Goal: Transaction & Acquisition: Book appointment/travel/reservation

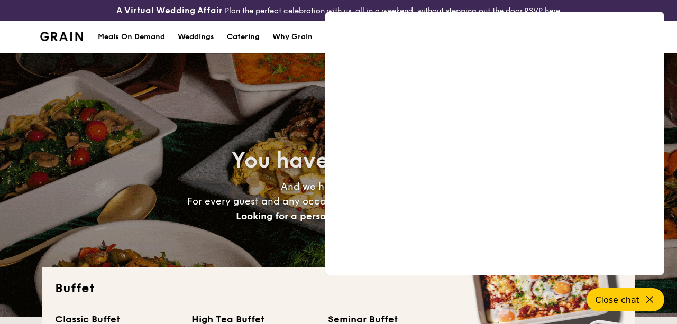
select select
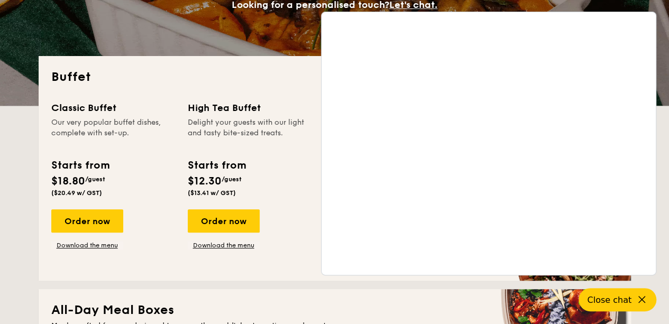
click at [297, 114] on div "High Tea Buffet" at bounding box center [250, 108] width 124 height 15
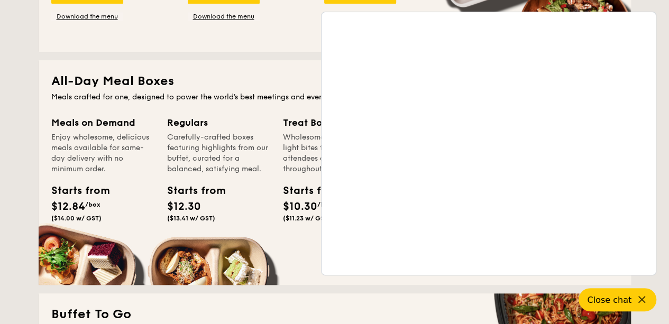
scroll to position [379, 0]
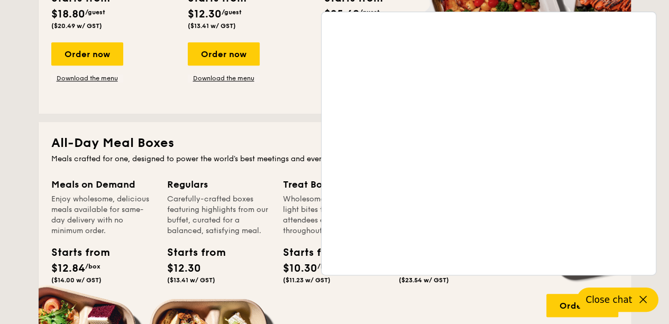
click at [629, 295] on span "Close chat" at bounding box center [609, 300] width 47 height 11
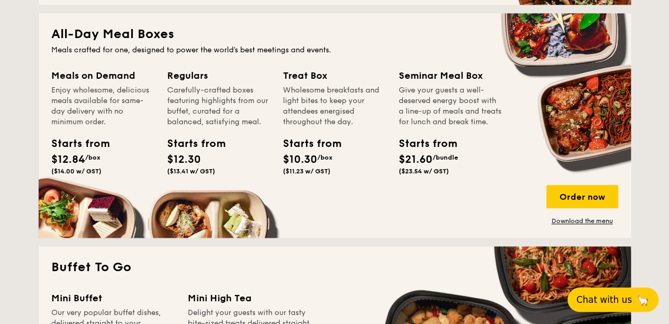
scroll to position [485, 0]
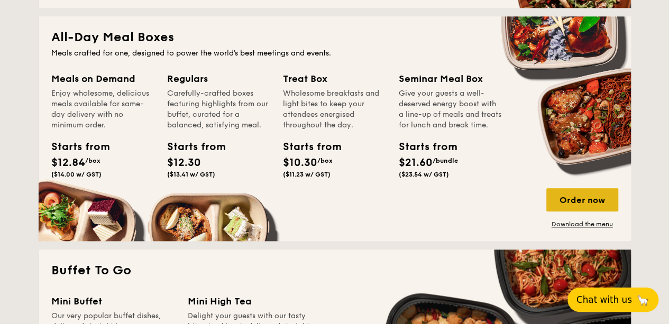
click at [569, 209] on div "Order now" at bounding box center [583, 199] width 72 height 23
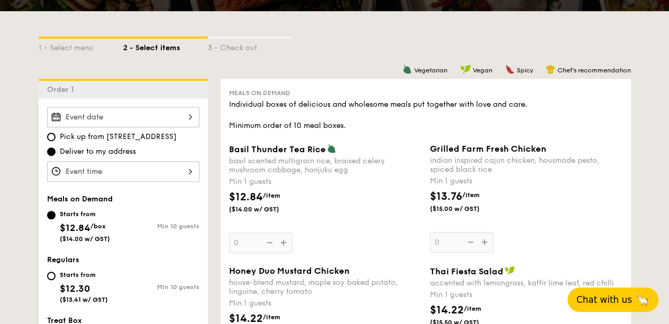
scroll to position [265, 0]
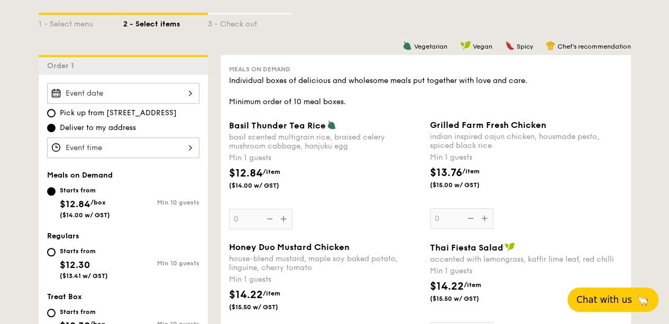
click at [82, 152] on div "12 1 2 3 4 5 6 7 8 9 10 11 00 15 30 45 am pm Cancel OK" at bounding box center [123, 148] width 152 height 21
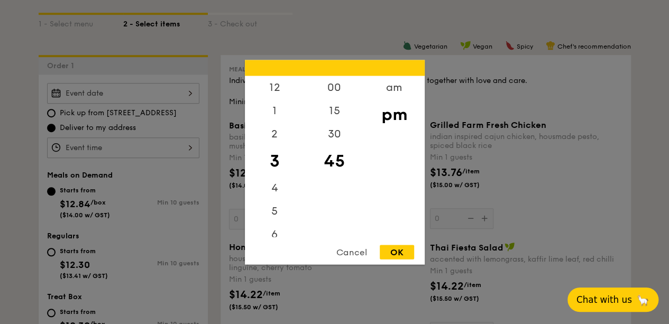
click at [100, 155] on div at bounding box center [334, 162] width 669 height 324
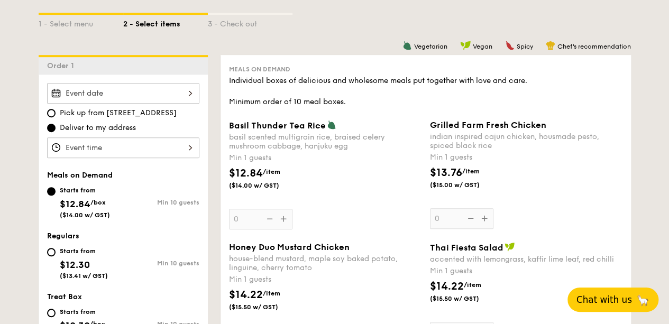
click at [107, 157] on div at bounding box center [334, 162] width 669 height 324
click at [152, 153] on div at bounding box center [123, 148] width 152 height 21
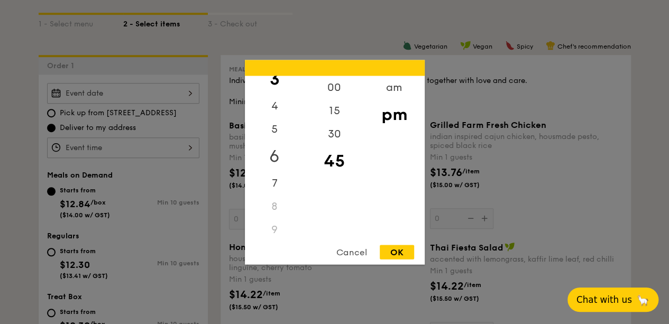
scroll to position [106, 0]
click at [274, 129] on div "6" at bounding box center [275, 132] width 60 height 31
click at [332, 92] on div "00" at bounding box center [335, 91] width 60 height 31
click at [338, 124] on div "15" at bounding box center [335, 121] width 60 height 31
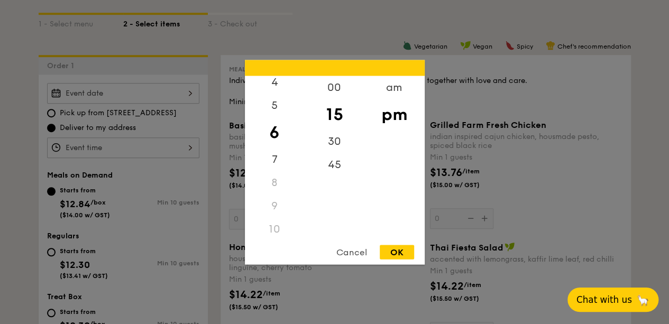
click at [401, 254] on div "OK" at bounding box center [397, 252] width 34 height 14
type input "6:15PM"
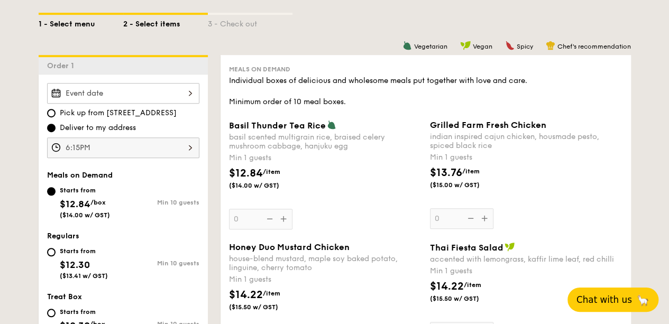
click at [82, 28] on div "1 - Select menu" at bounding box center [81, 22] width 85 height 15
select select
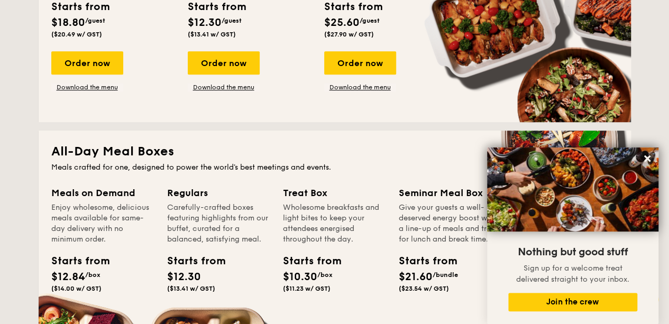
scroll to position [318, 0]
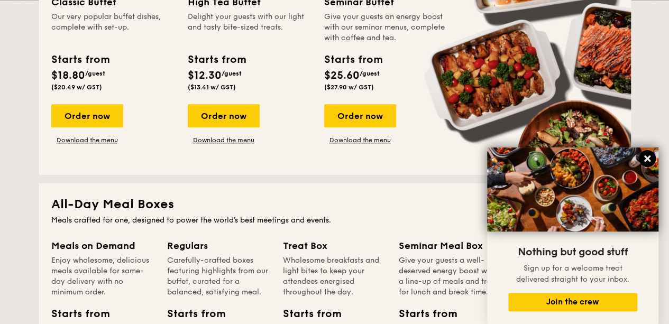
click at [648, 161] on icon at bounding box center [648, 159] width 10 height 10
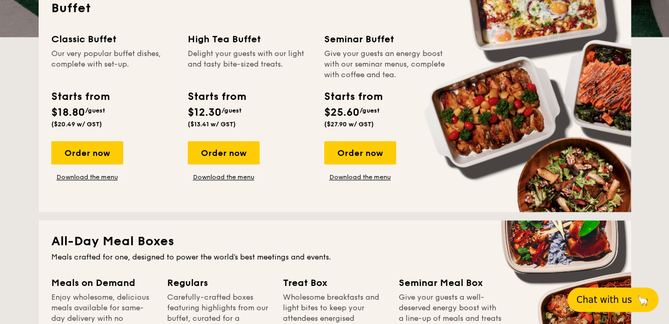
scroll to position [265, 0]
